Goal: Use online tool/utility

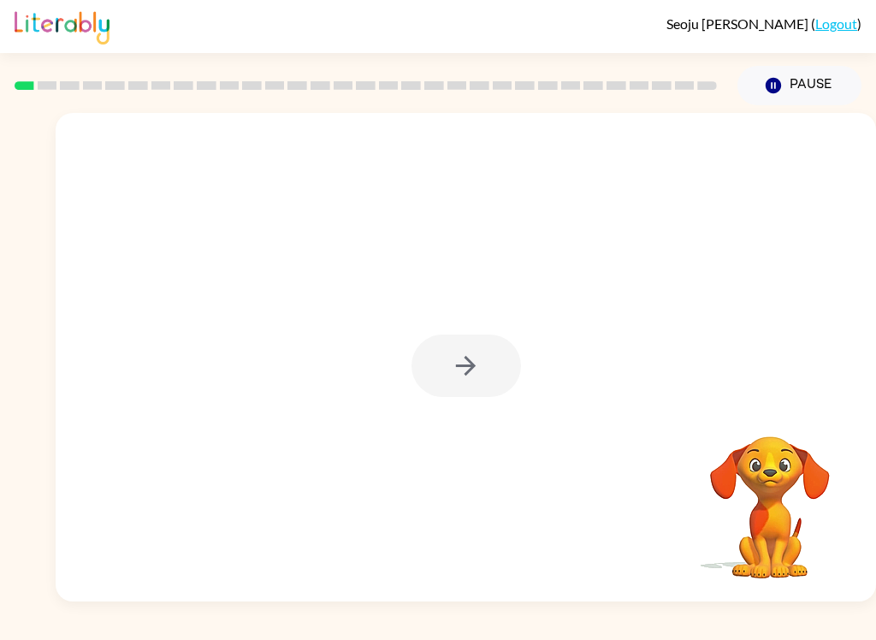
click at [458, 375] on div at bounding box center [467, 366] width 110 height 62
click at [448, 365] on button "button" at bounding box center [467, 366] width 110 height 62
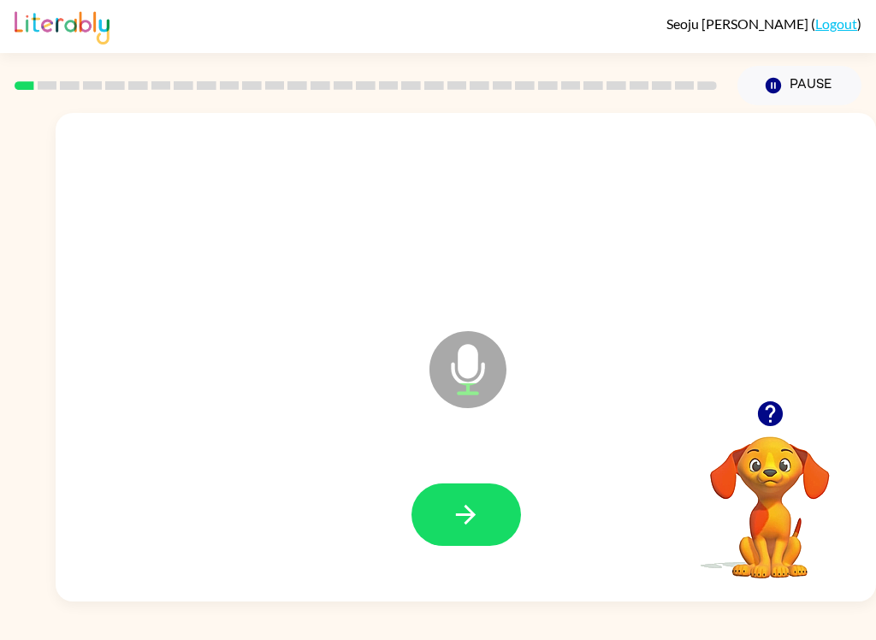
click at [493, 522] on button "button" at bounding box center [467, 515] width 110 height 62
click at [450, 510] on button "button" at bounding box center [467, 515] width 110 height 62
click at [462, 523] on icon "button" at bounding box center [466, 515] width 30 height 30
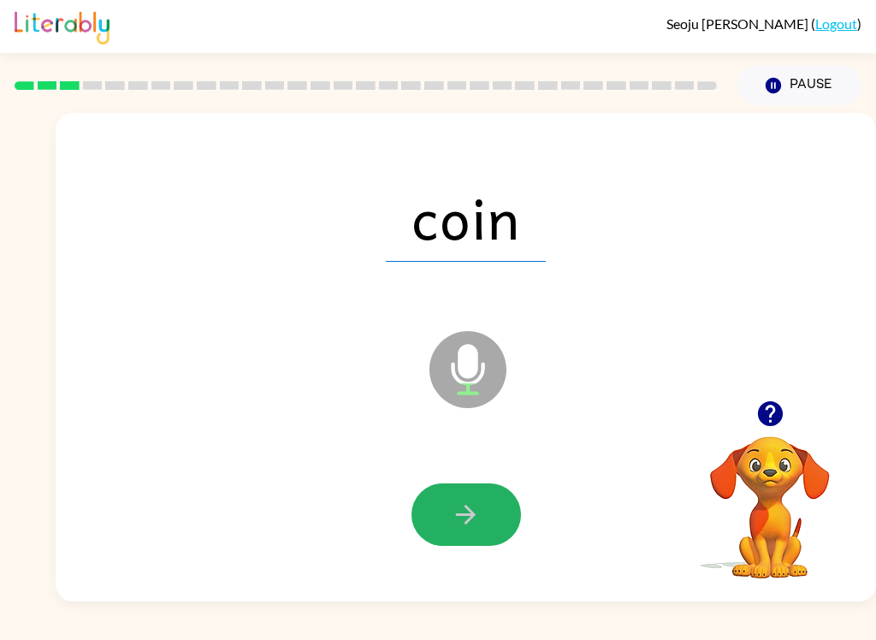
click at [469, 520] on icon "button" at bounding box center [466, 515] width 20 height 20
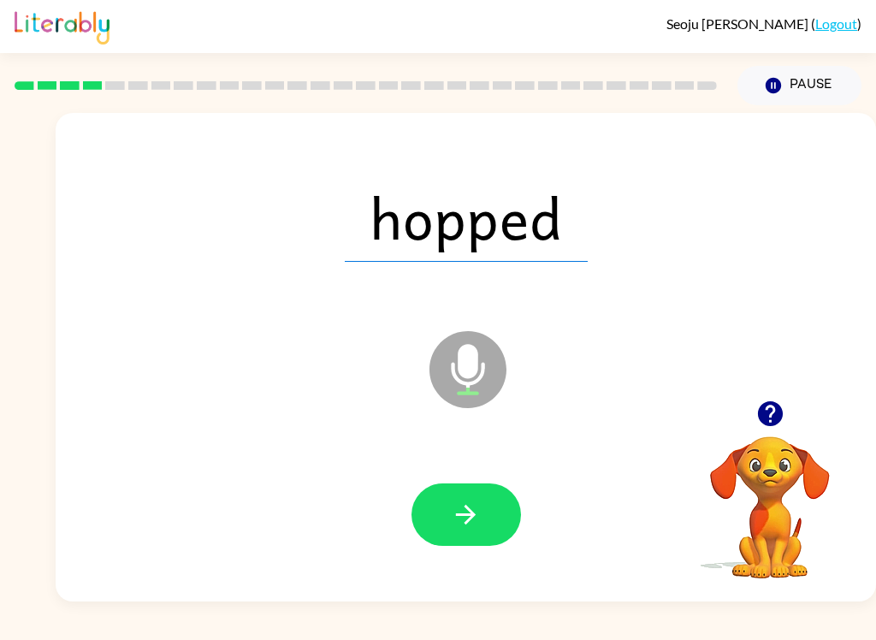
click at [456, 541] on button "button" at bounding box center [467, 515] width 110 height 62
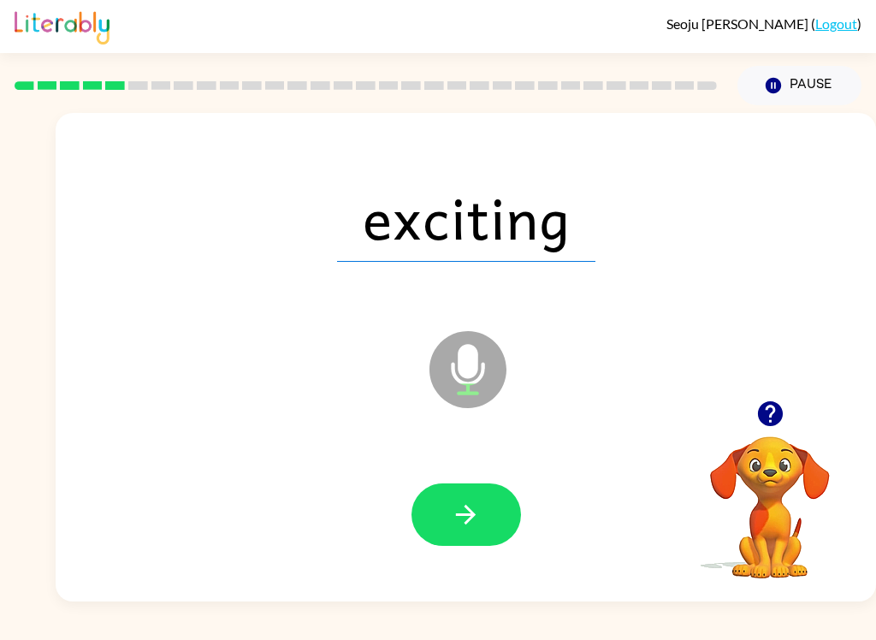
click at [472, 514] on icon "button" at bounding box center [466, 515] width 20 height 20
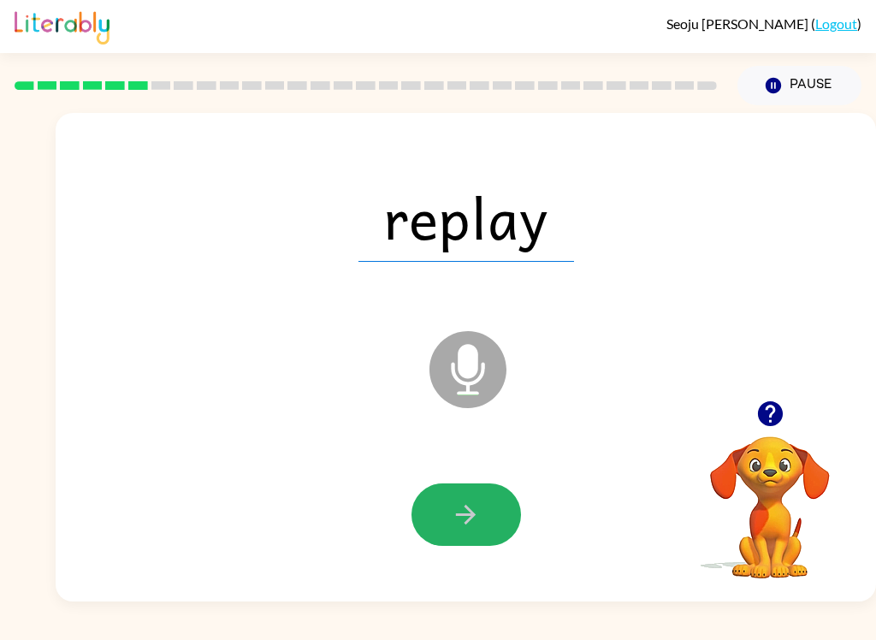
click at [469, 515] on icon "button" at bounding box center [466, 515] width 20 height 20
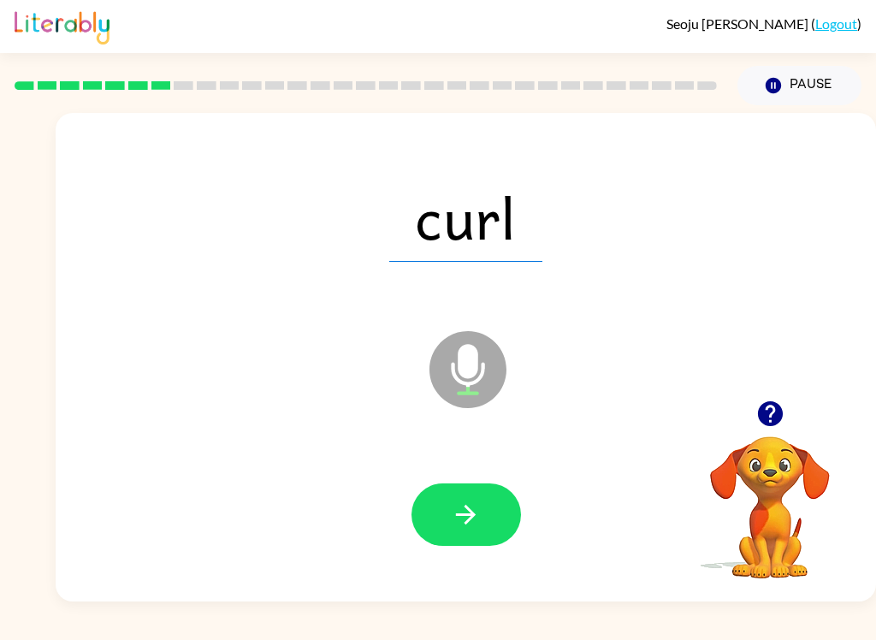
click at [480, 535] on button "button" at bounding box center [467, 515] width 110 height 62
click at [480, 518] on icon "button" at bounding box center [466, 515] width 30 height 30
click at [465, 484] on button "button" at bounding box center [467, 515] width 110 height 62
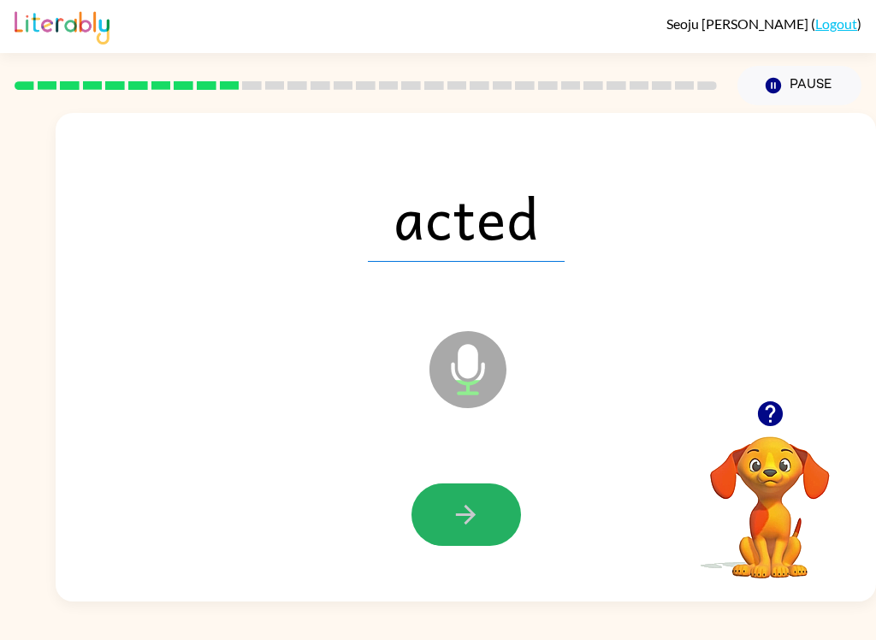
click at [473, 522] on icon "button" at bounding box center [466, 515] width 30 height 30
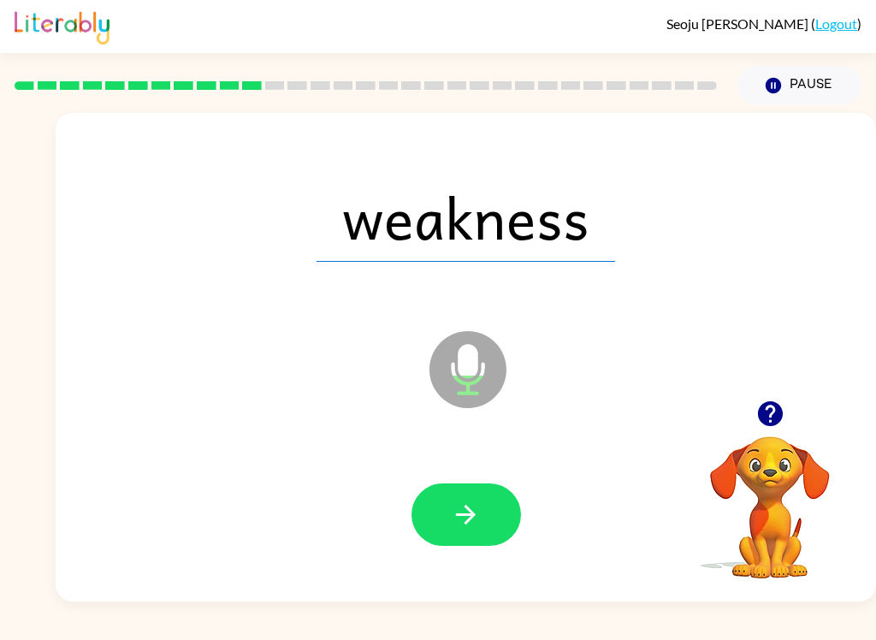
click at [467, 503] on icon "button" at bounding box center [466, 515] width 30 height 30
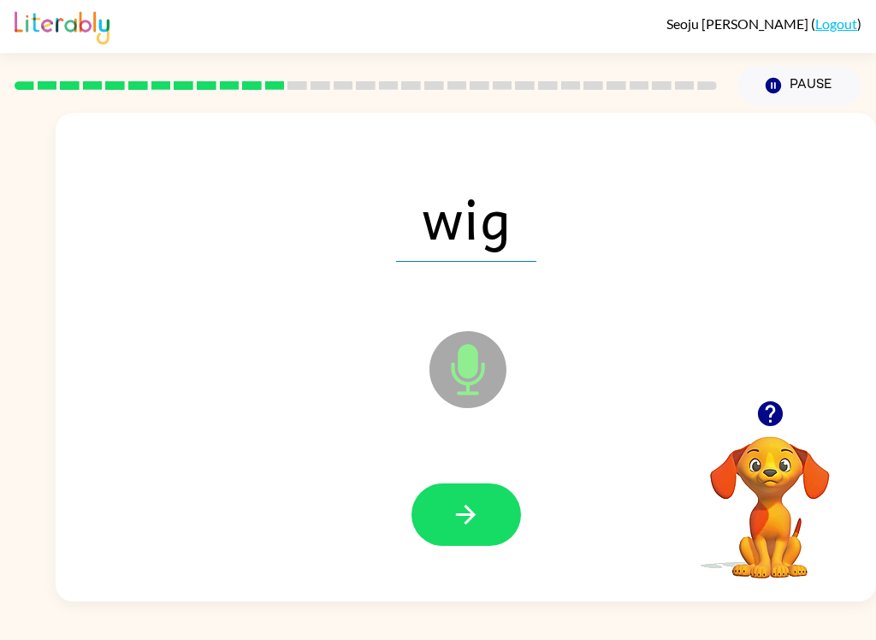
click at [512, 520] on button "button" at bounding box center [467, 515] width 110 height 62
click at [501, 516] on button "button" at bounding box center [467, 515] width 110 height 62
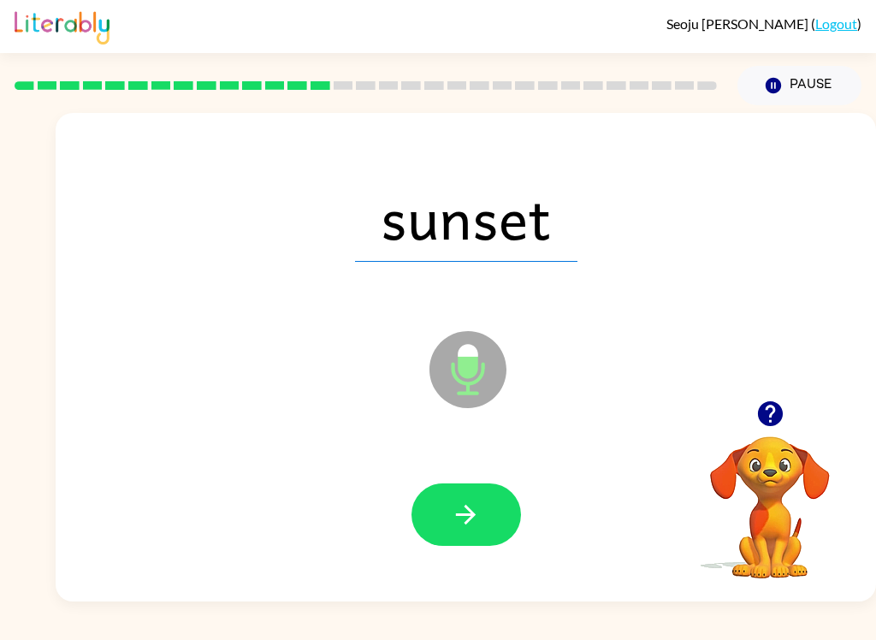
click at [476, 545] on button "button" at bounding box center [467, 515] width 110 height 62
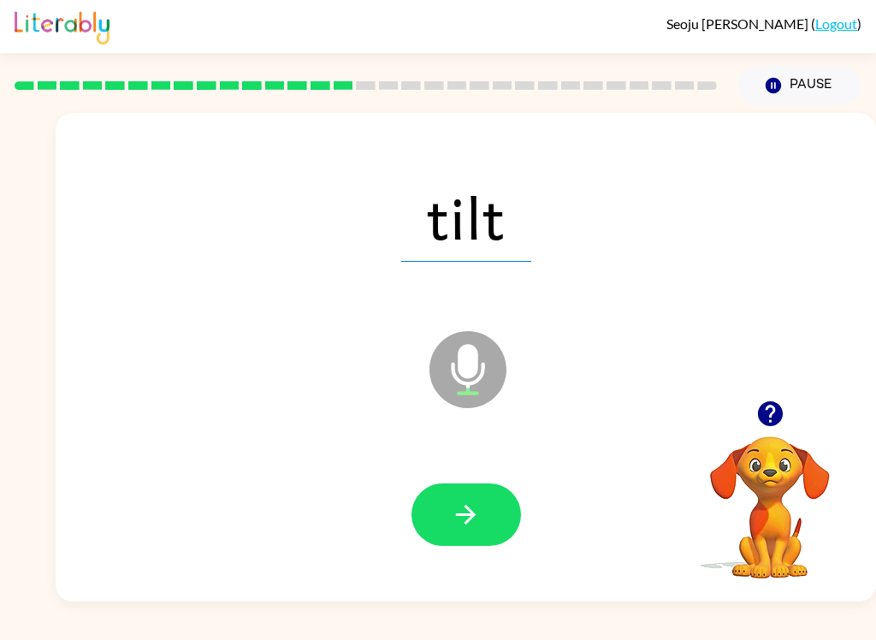
click at [459, 514] on icon "button" at bounding box center [466, 515] width 30 height 30
click at [455, 528] on icon "button" at bounding box center [466, 515] width 30 height 30
click at [479, 521] on icon "button" at bounding box center [466, 515] width 30 height 30
click at [470, 496] on button "button" at bounding box center [467, 515] width 110 height 62
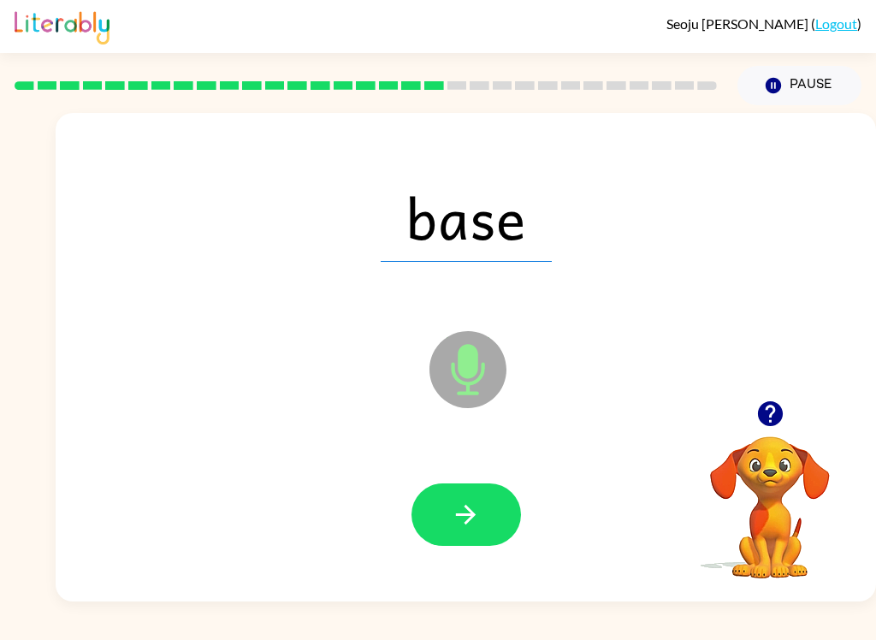
click at [478, 504] on icon "button" at bounding box center [466, 515] width 30 height 30
click at [487, 510] on button "button" at bounding box center [467, 515] width 110 height 62
click at [489, 514] on button "button" at bounding box center [467, 515] width 110 height 62
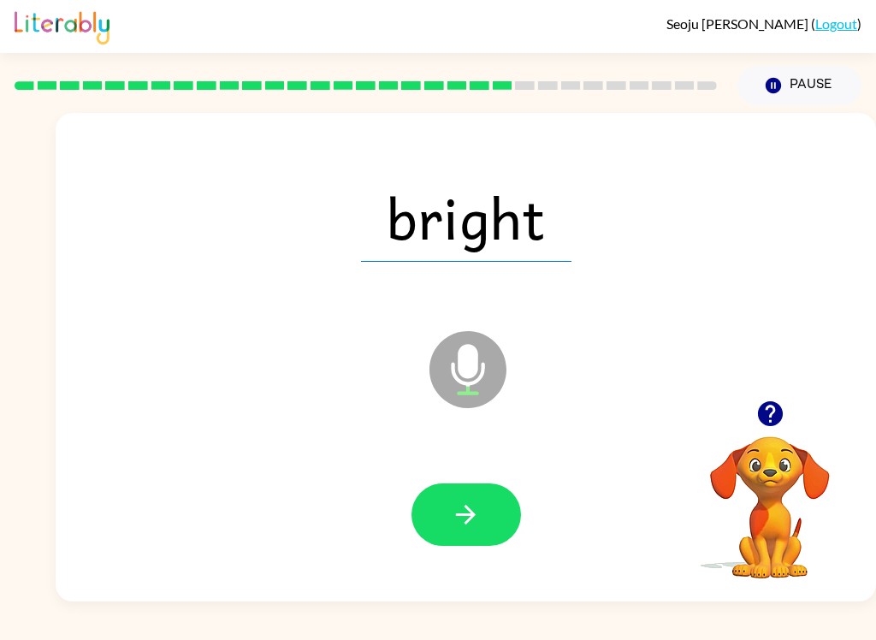
click at [451, 526] on icon "button" at bounding box center [466, 515] width 30 height 30
click at [471, 526] on icon "button" at bounding box center [466, 515] width 30 height 30
click at [465, 532] on button "button" at bounding box center [467, 515] width 110 height 62
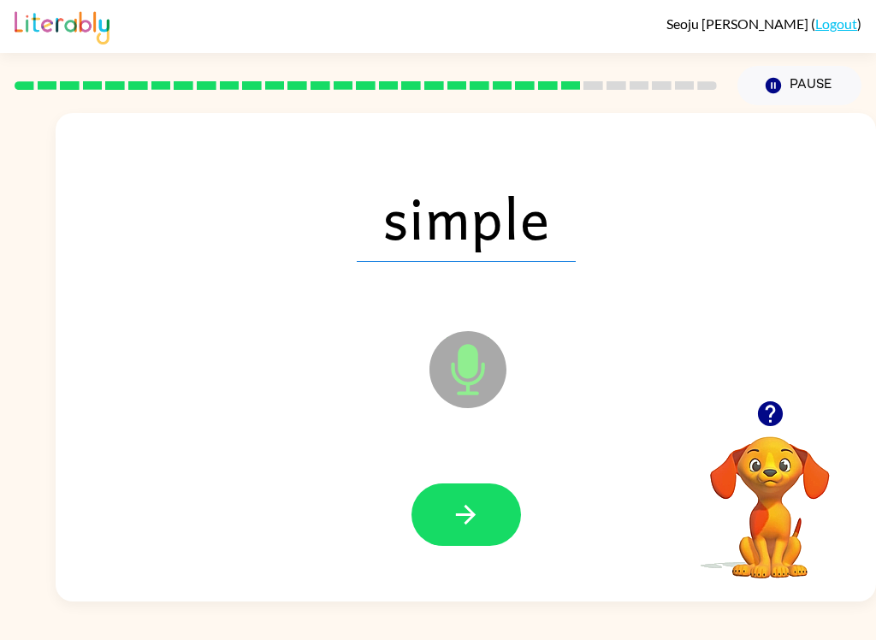
click at [475, 518] on icon "button" at bounding box center [466, 515] width 30 height 30
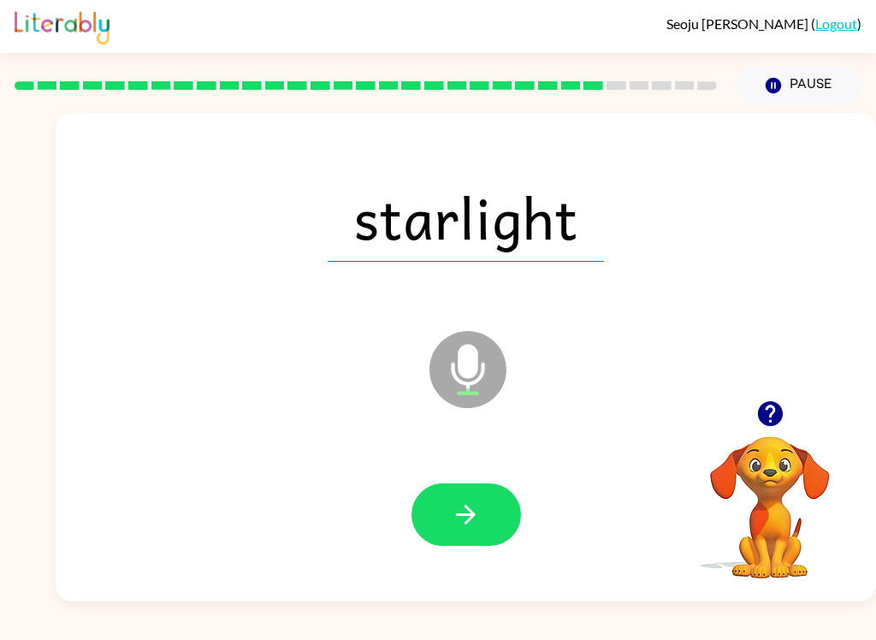
click at [486, 517] on button "button" at bounding box center [467, 515] width 110 height 62
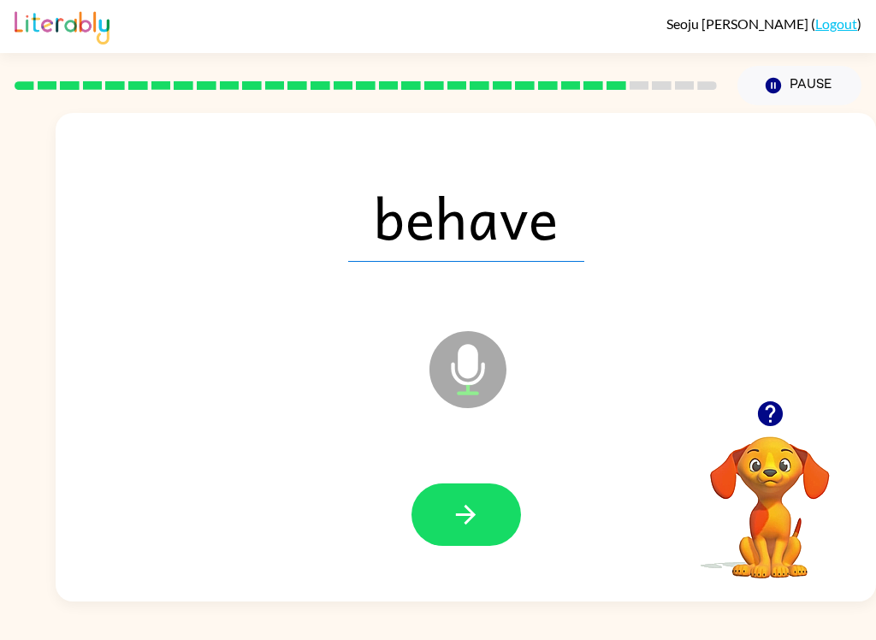
click at [472, 502] on icon "button" at bounding box center [466, 515] width 30 height 30
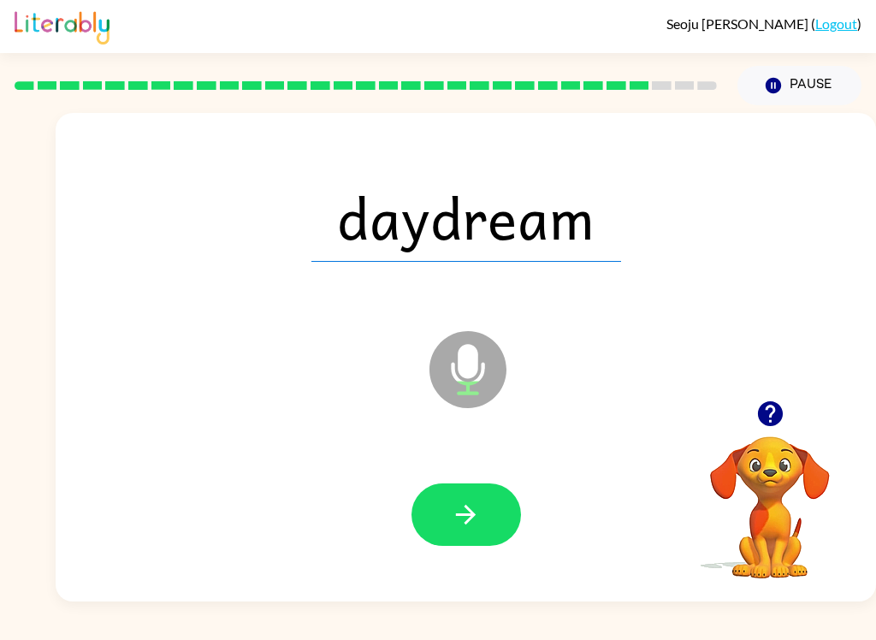
click at [500, 502] on button "button" at bounding box center [467, 515] width 110 height 62
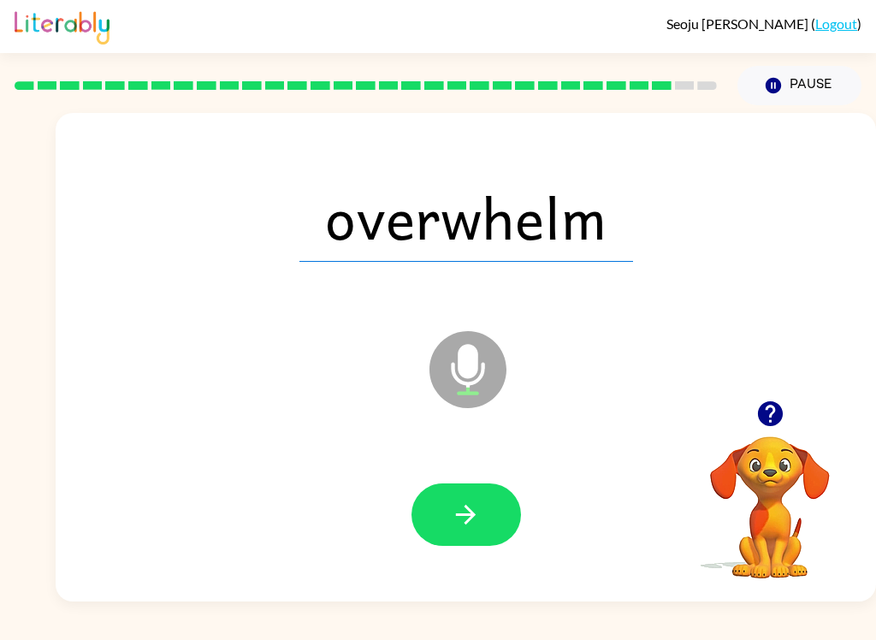
click at [468, 512] on icon "button" at bounding box center [466, 515] width 30 height 30
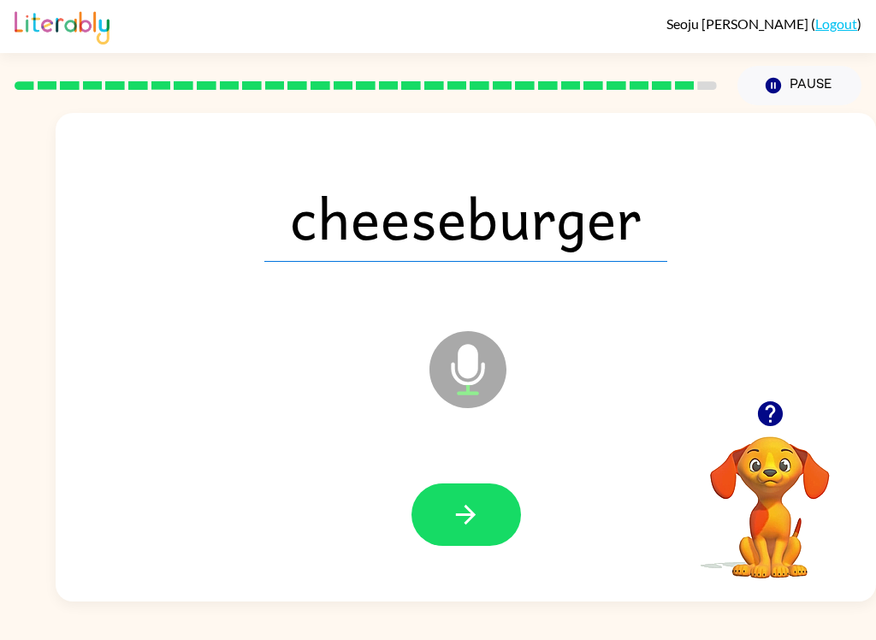
click at [466, 518] on icon "button" at bounding box center [466, 515] width 30 height 30
